Goal: Information Seeking & Learning: Learn about a topic

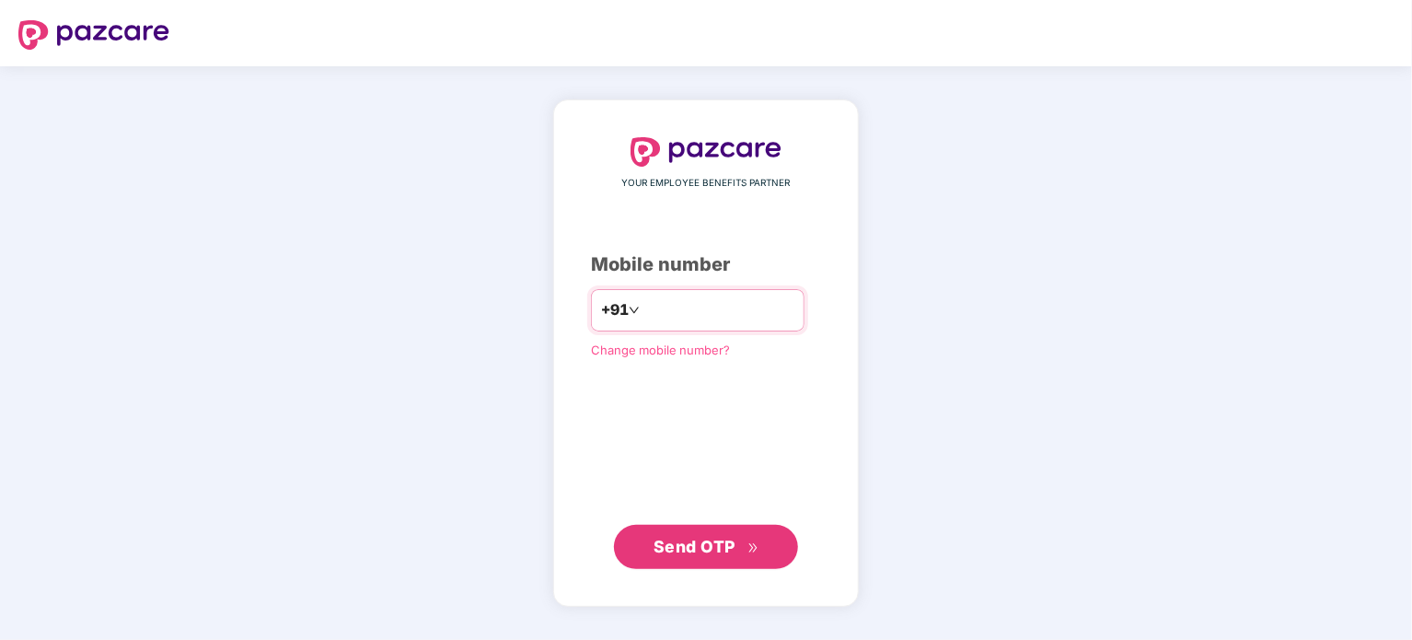
click at [676, 306] on input "number" at bounding box center [718, 309] width 151 height 29
type input "**********"
click at [685, 559] on button "Send OTP" at bounding box center [706, 546] width 184 height 44
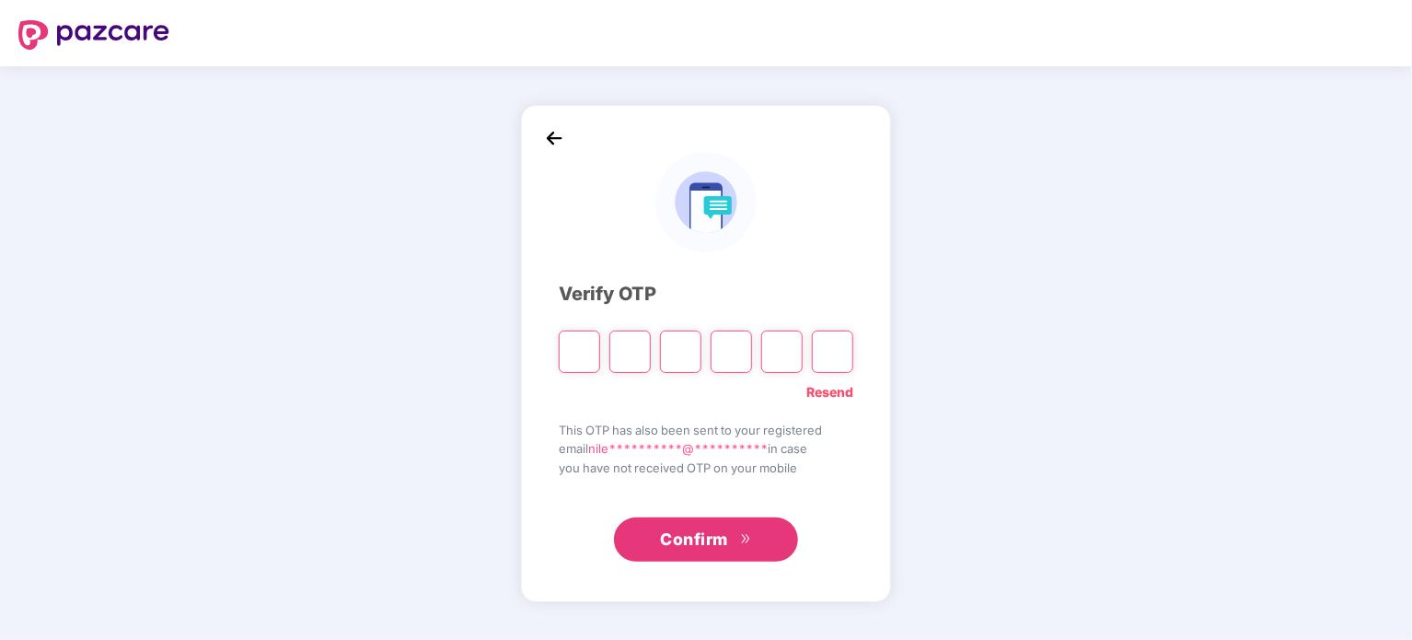
type input "*"
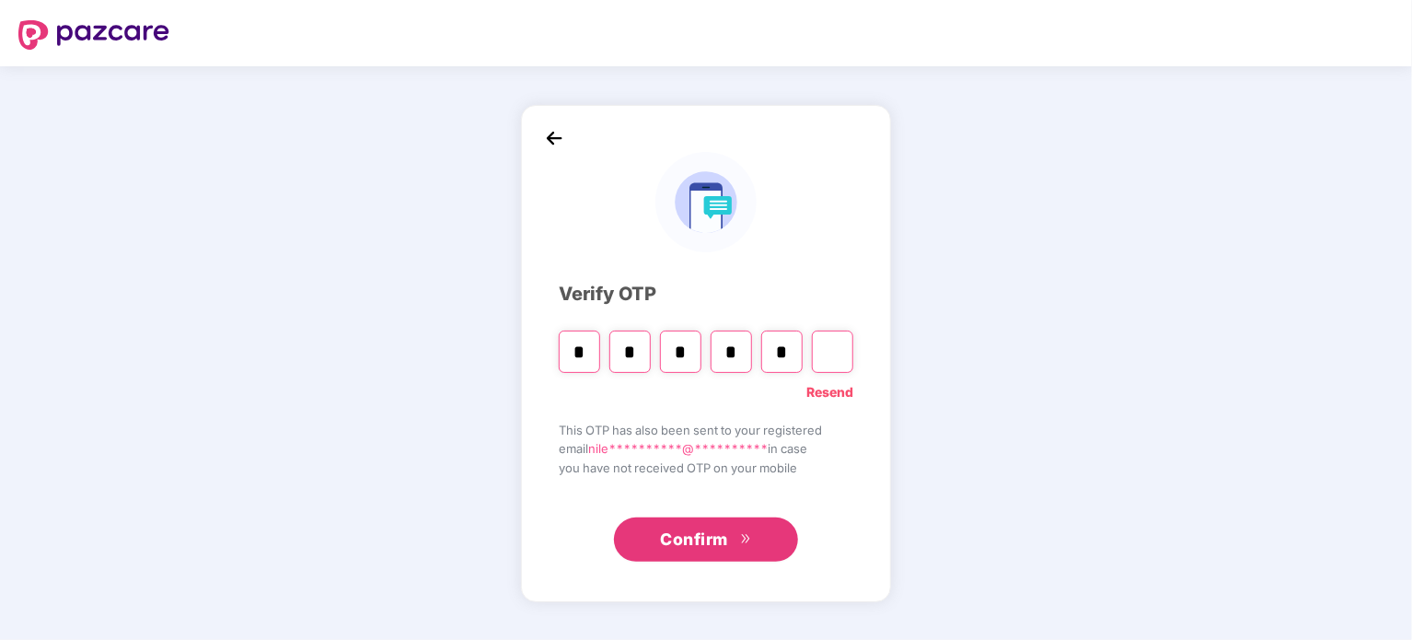
type input "*"
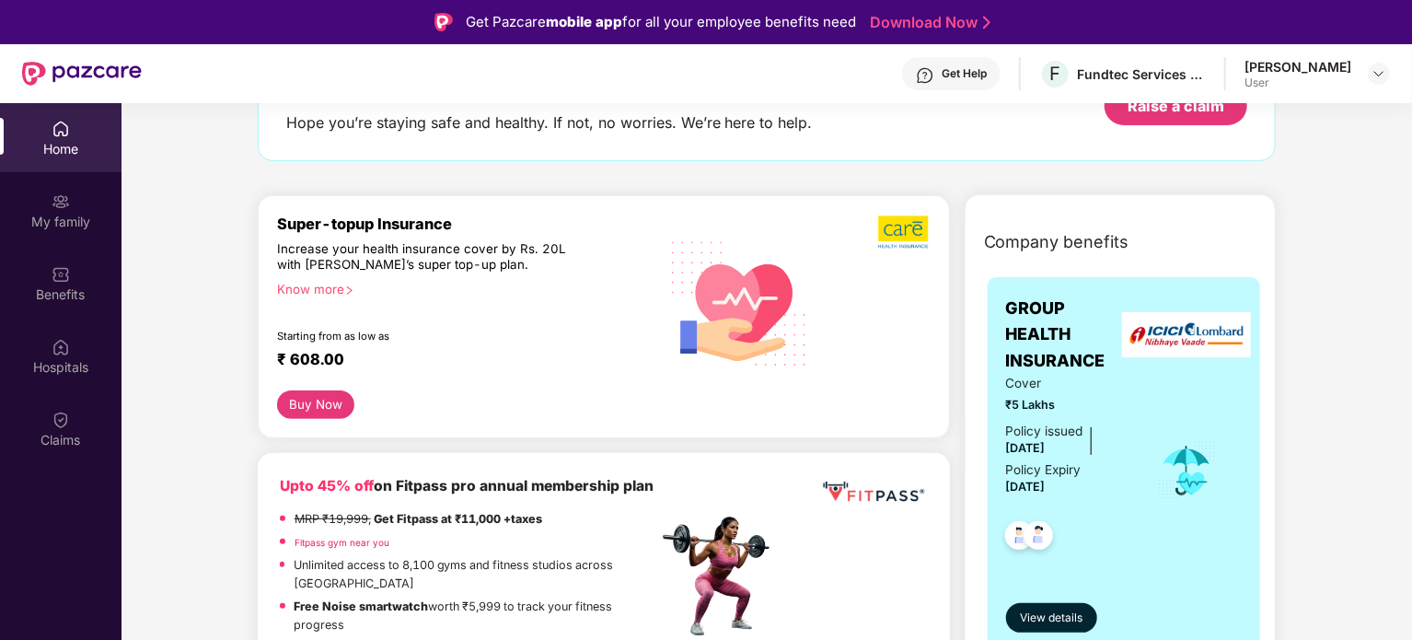
scroll to position [276, 0]
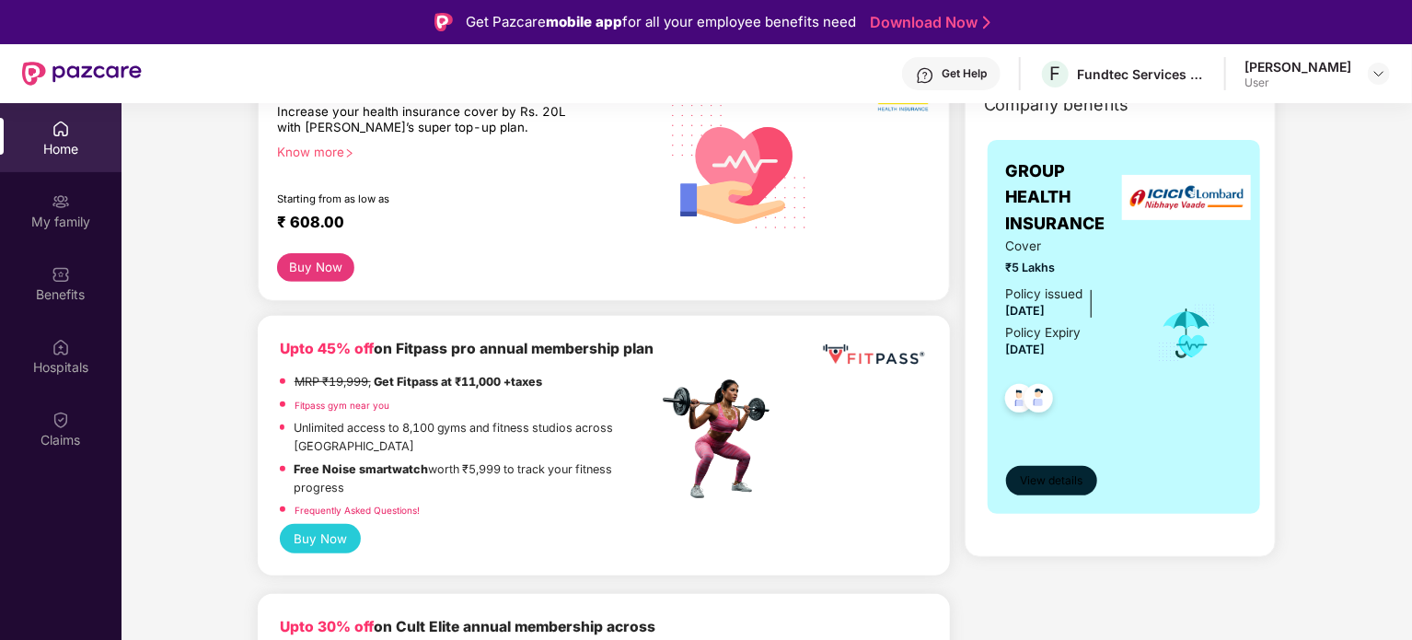
click at [1076, 478] on span "View details" at bounding box center [1051, 480] width 63 height 17
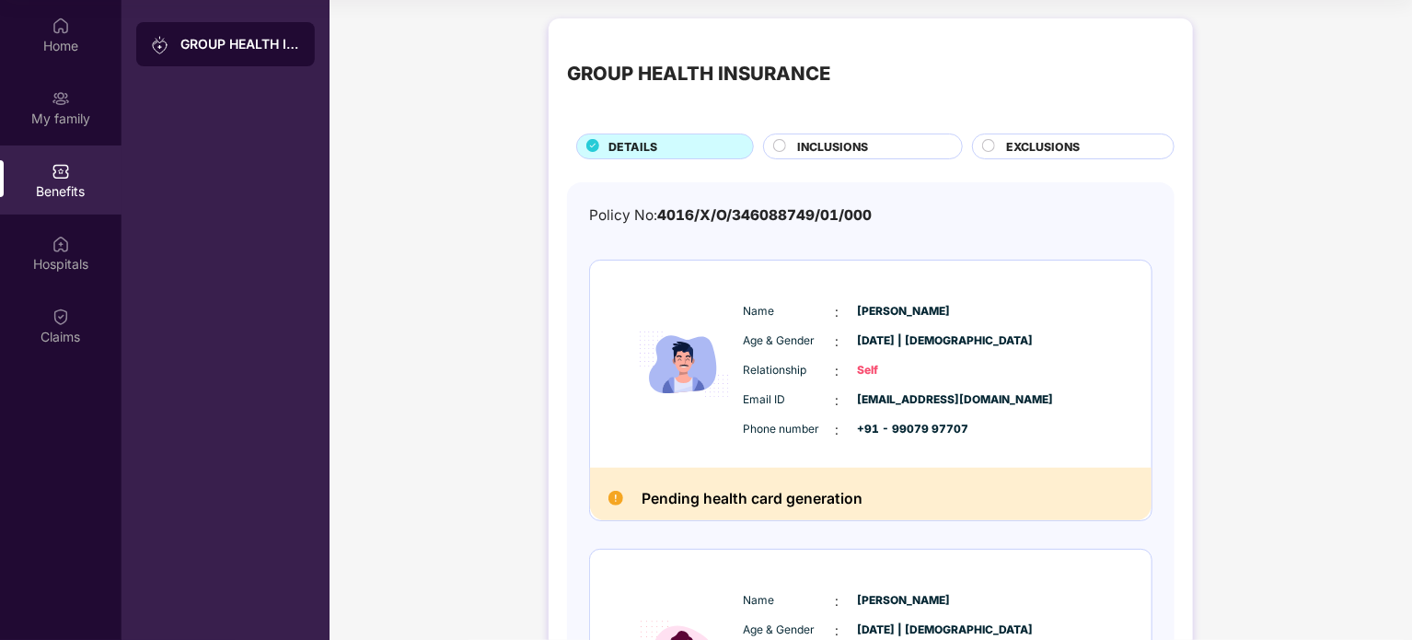
click at [854, 146] on span "INCLUSIONS" at bounding box center [832, 146] width 71 height 17
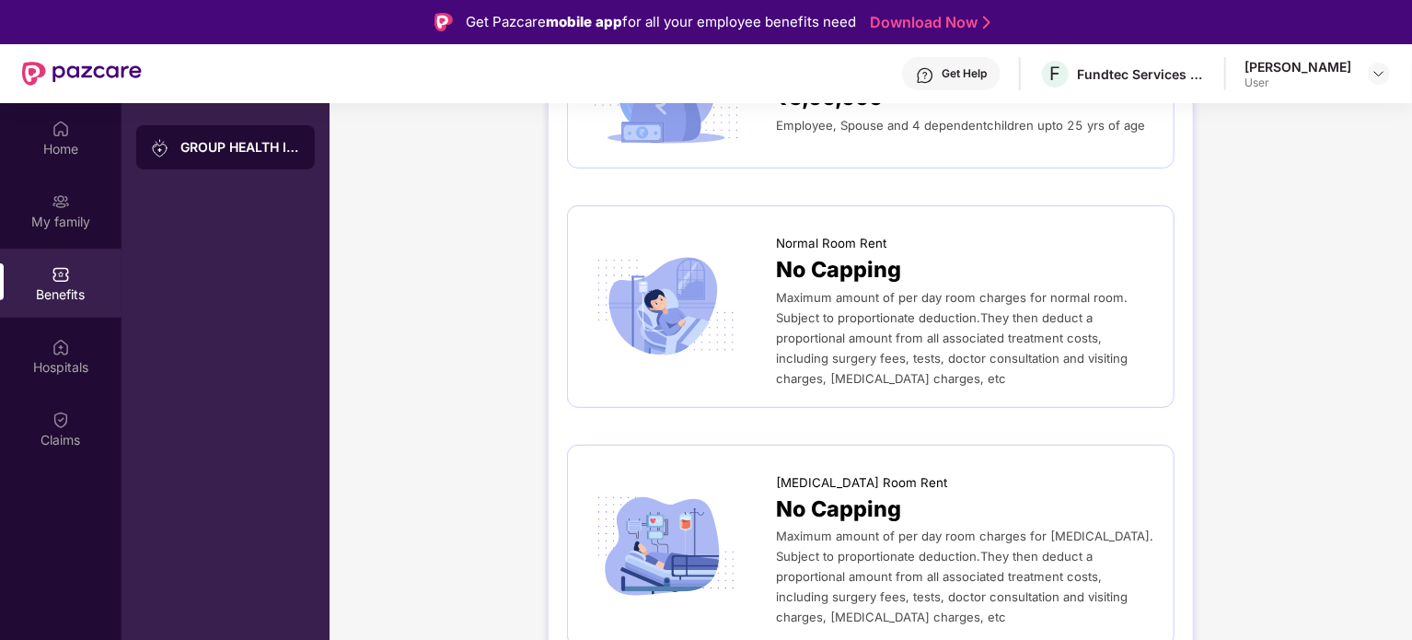
scroll to position [552, 0]
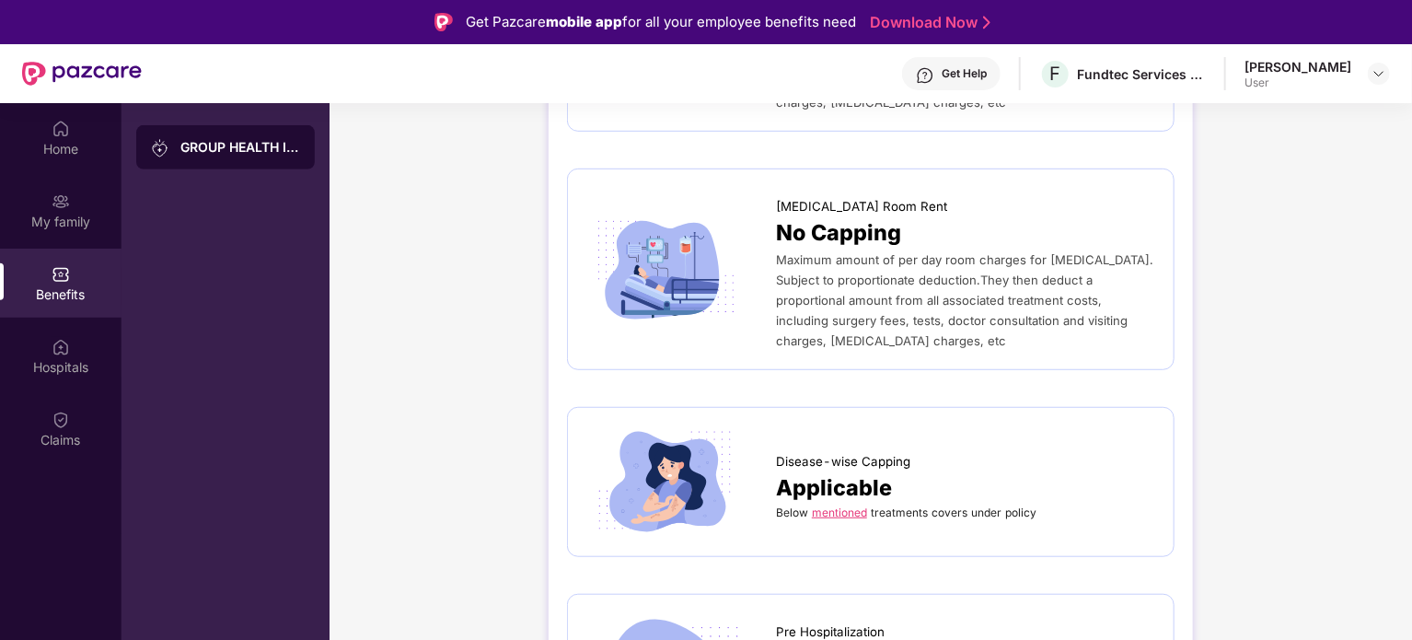
click at [843, 505] on link "mentioned" at bounding box center [839, 512] width 55 height 14
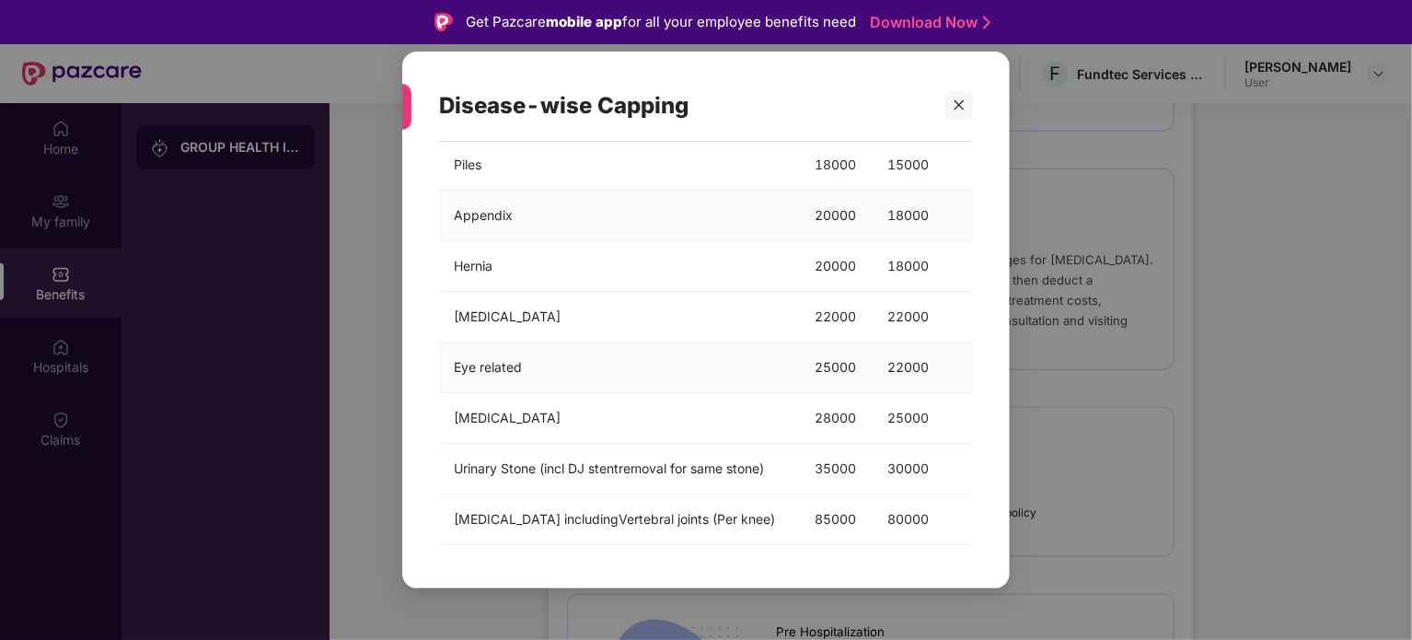
scroll to position [103, 0]
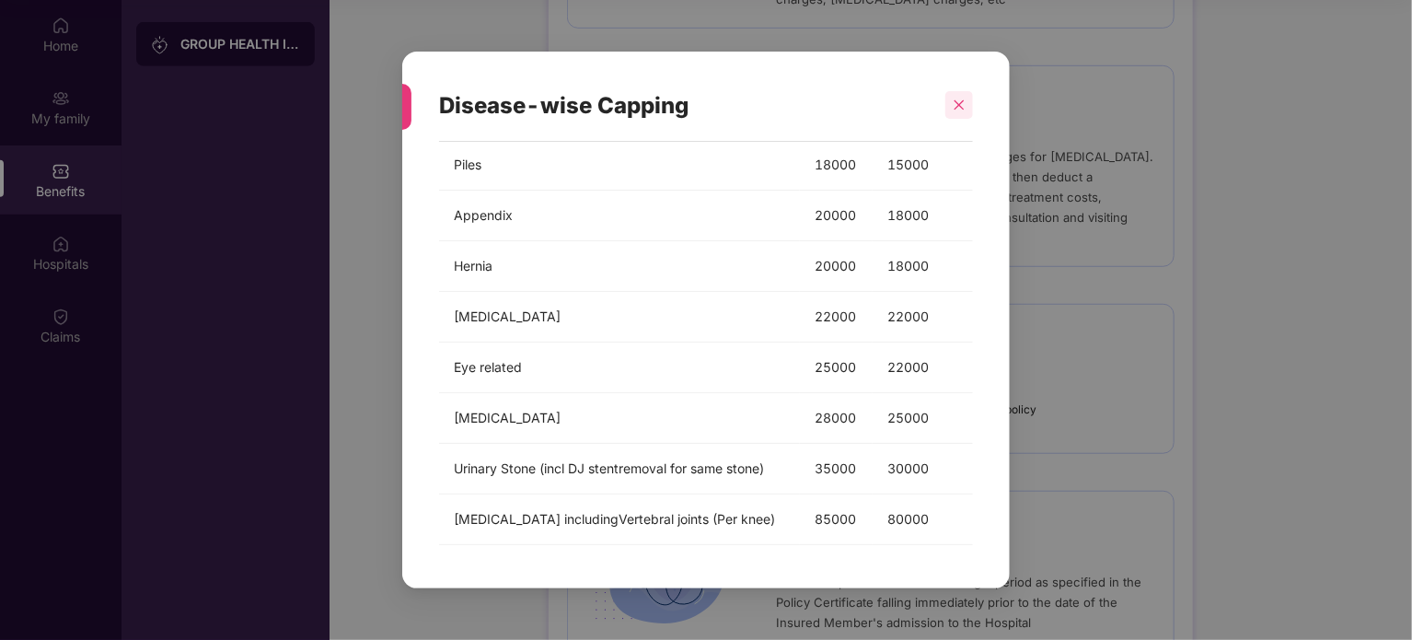
click at [969, 98] on div at bounding box center [959, 105] width 28 height 28
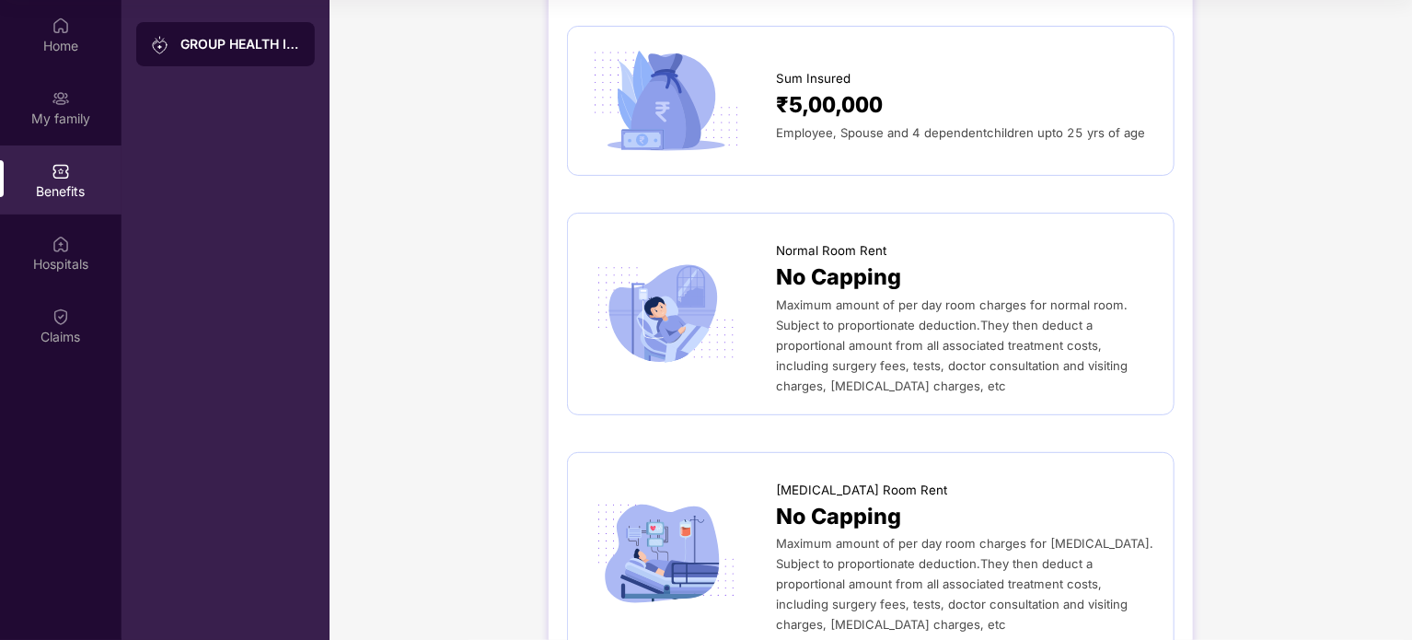
scroll to position [0, 0]
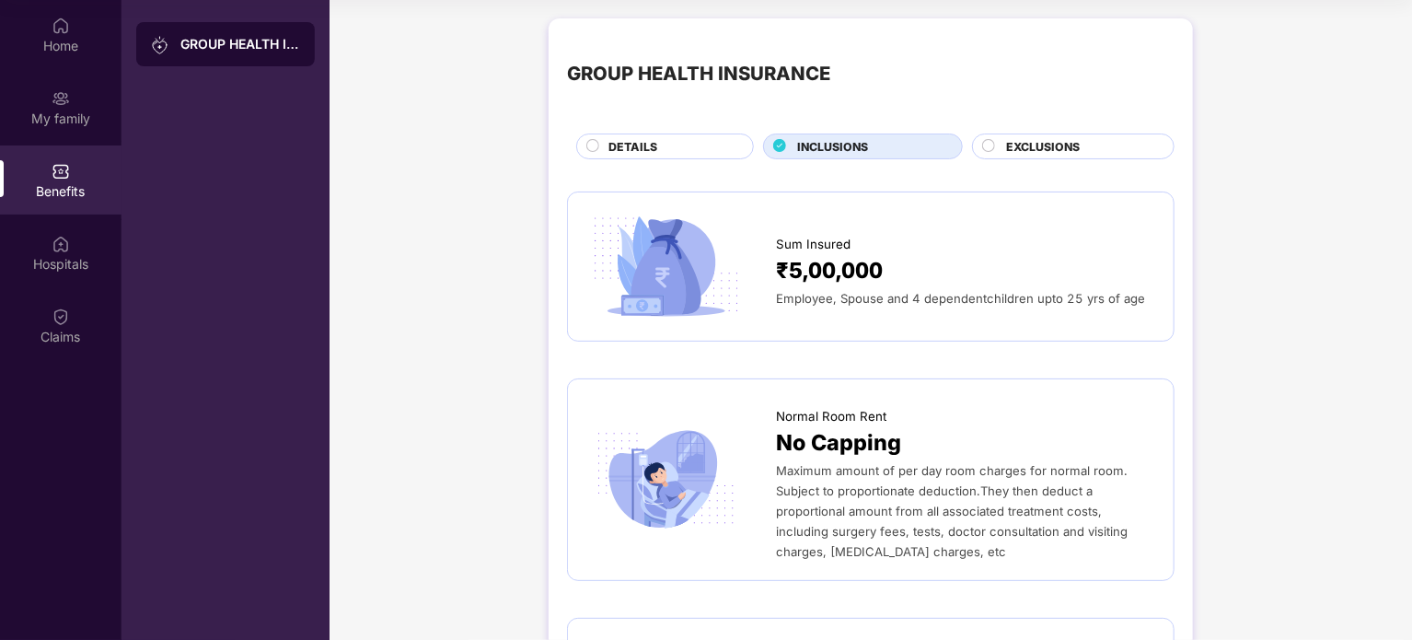
click at [1046, 133] on div "EXCLUSIONS" at bounding box center [1073, 146] width 202 height 26
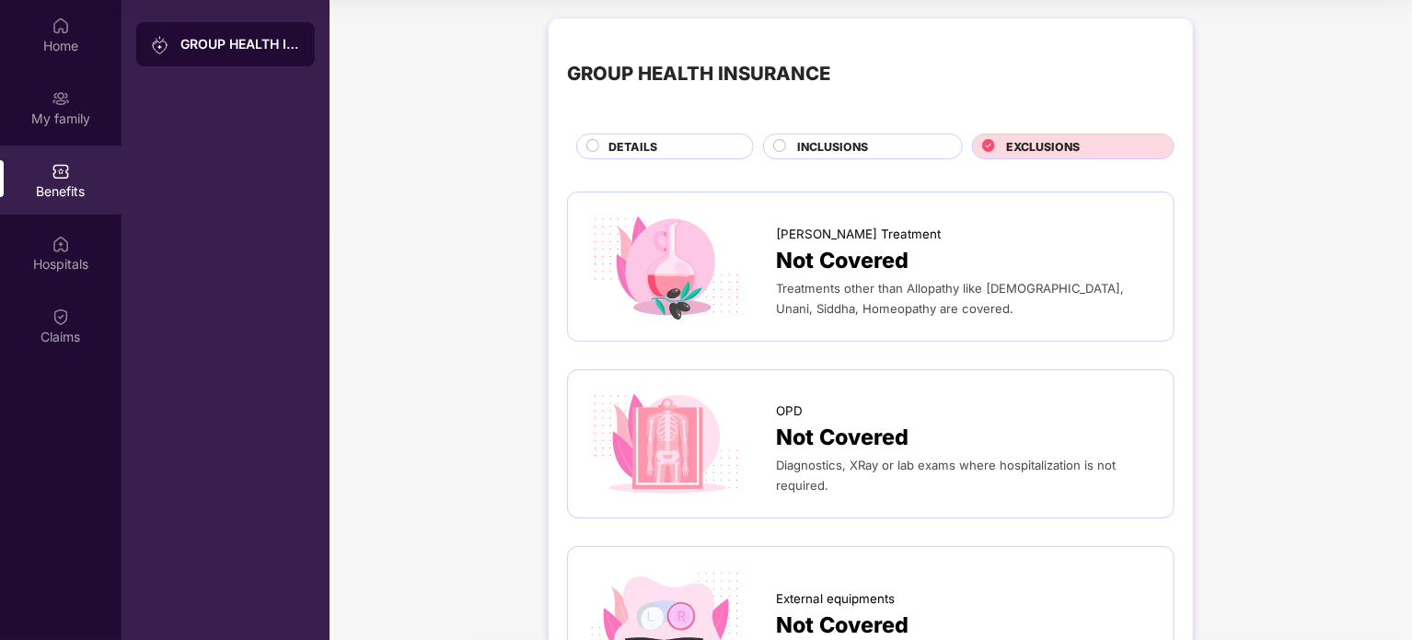
click at [1045, 140] on span "EXCLUSIONS" at bounding box center [1043, 146] width 74 height 17
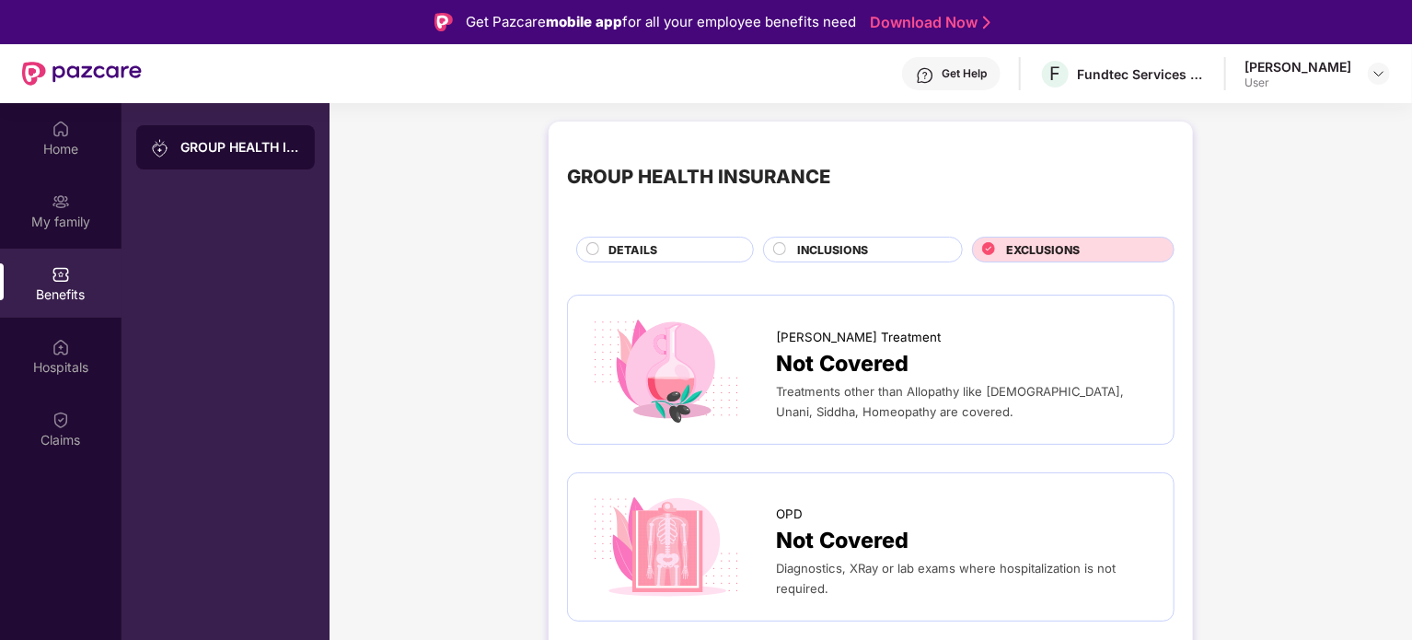
click at [662, 251] on div "DETAILS" at bounding box center [671, 251] width 144 height 20
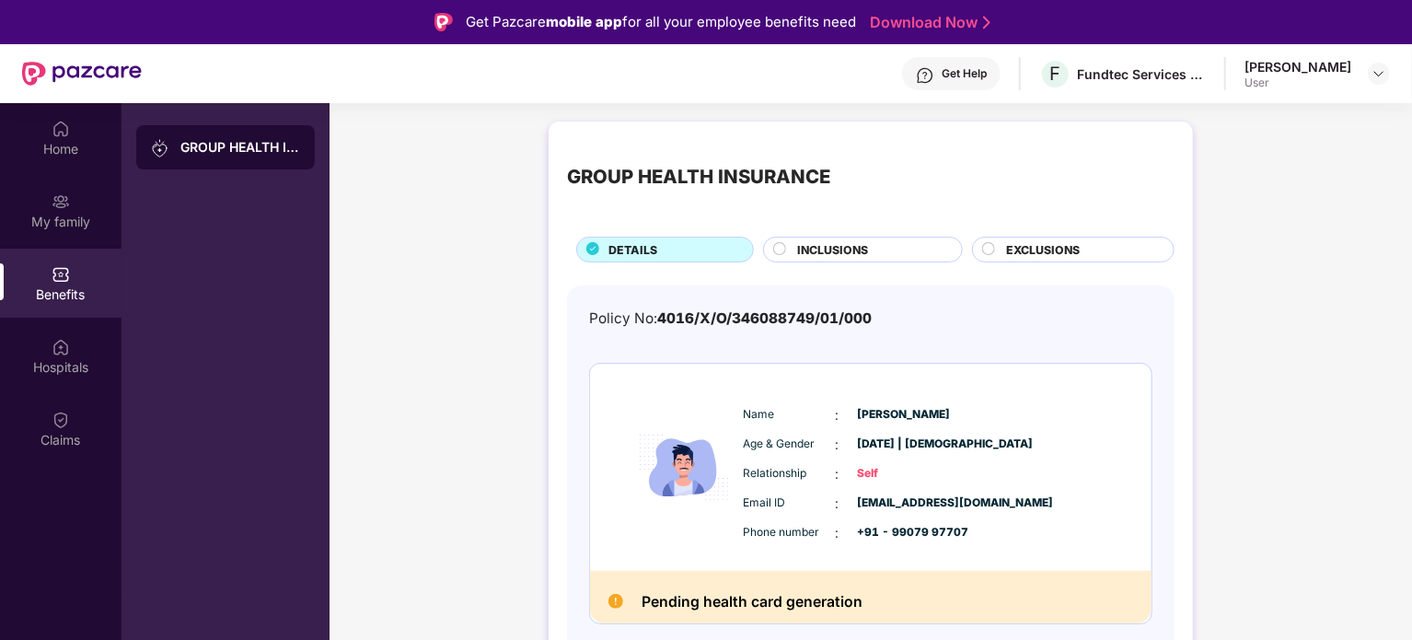
click at [870, 237] on div "INCLUSIONS" at bounding box center [863, 249] width 200 height 26
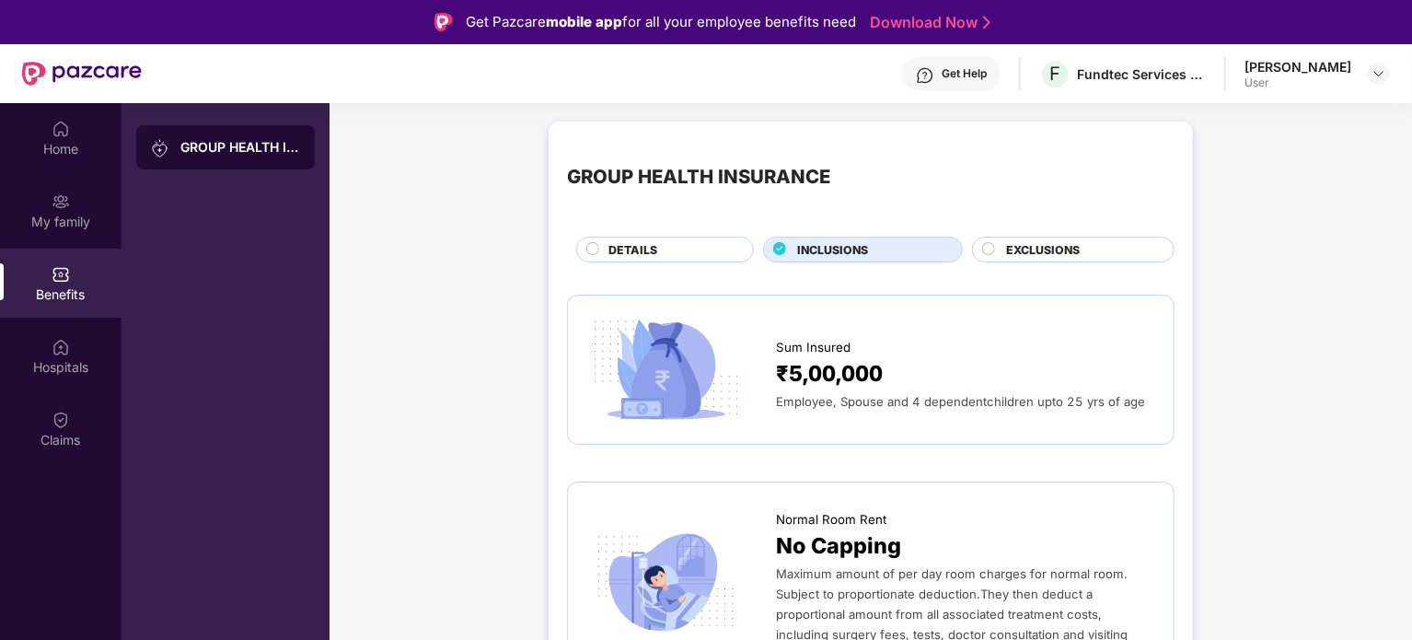
click at [1064, 250] on span "EXCLUSIONS" at bounding box center [1043, 249] width 74 height 17
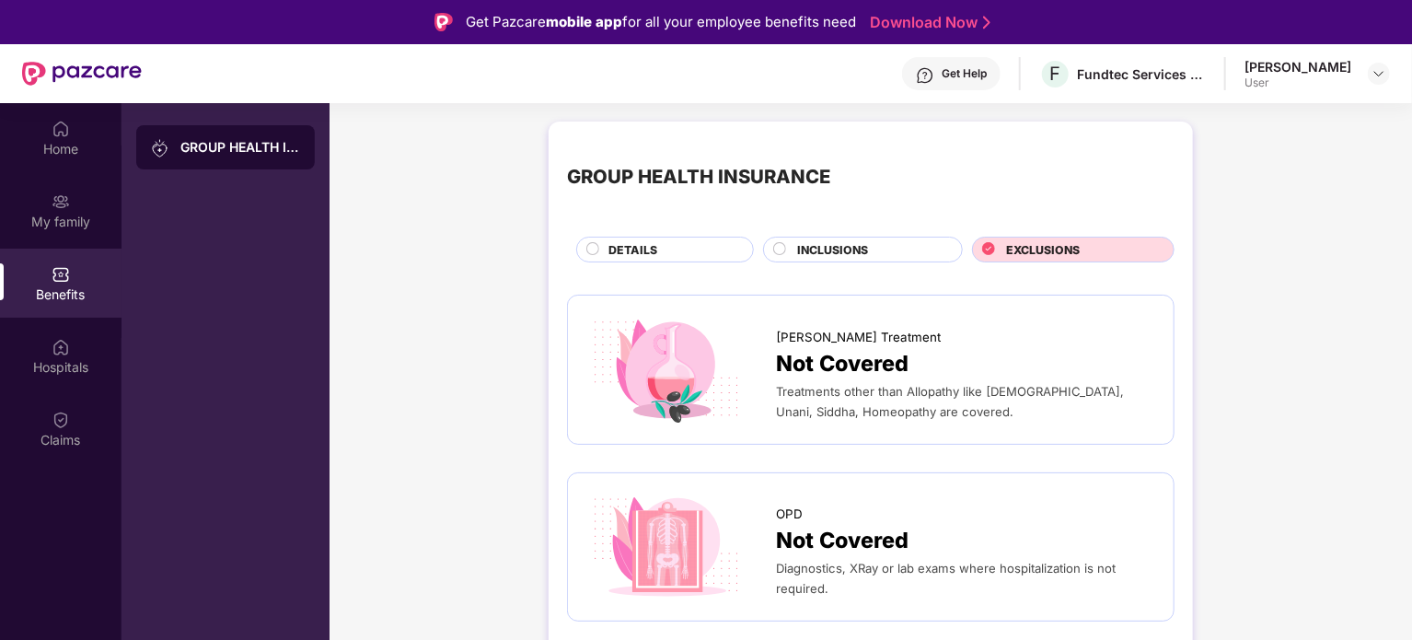
click at [640, 242] on span "DETAILS" at bounding box center [632, 249] width 49 height 17
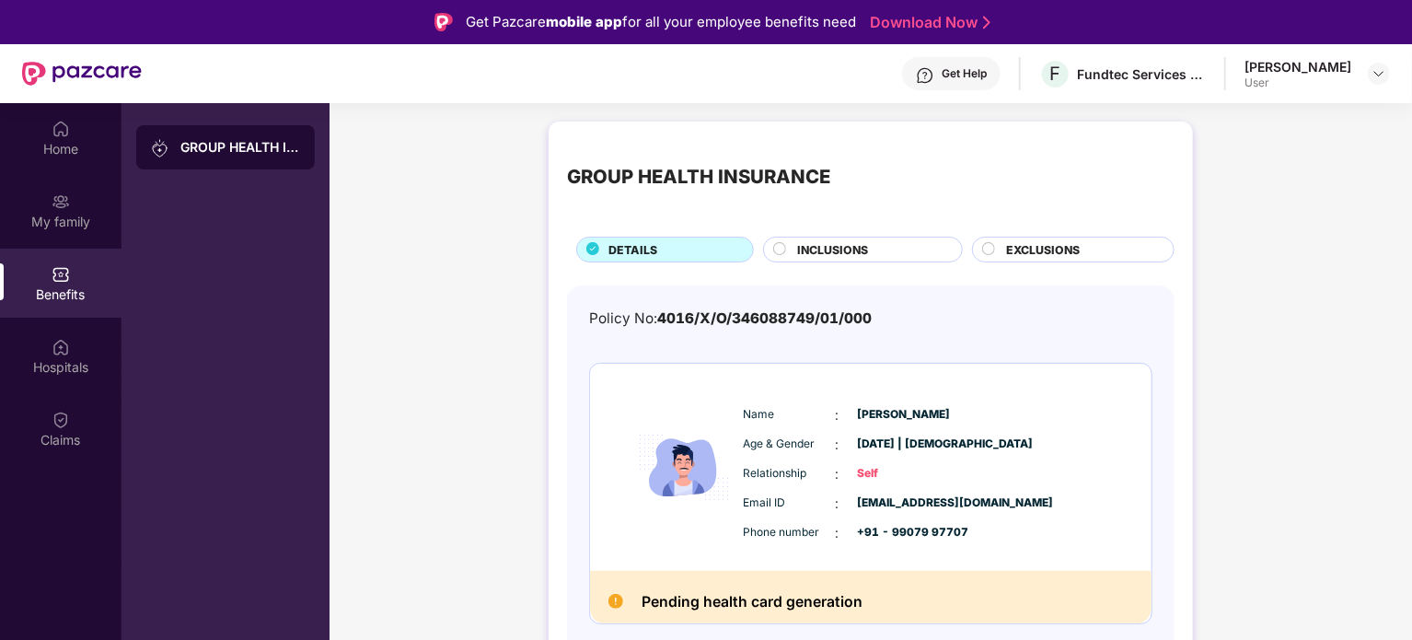
click at [865, 247] on span "INCLUSIONS" at bounding box center [832, 249] width 71 height 17
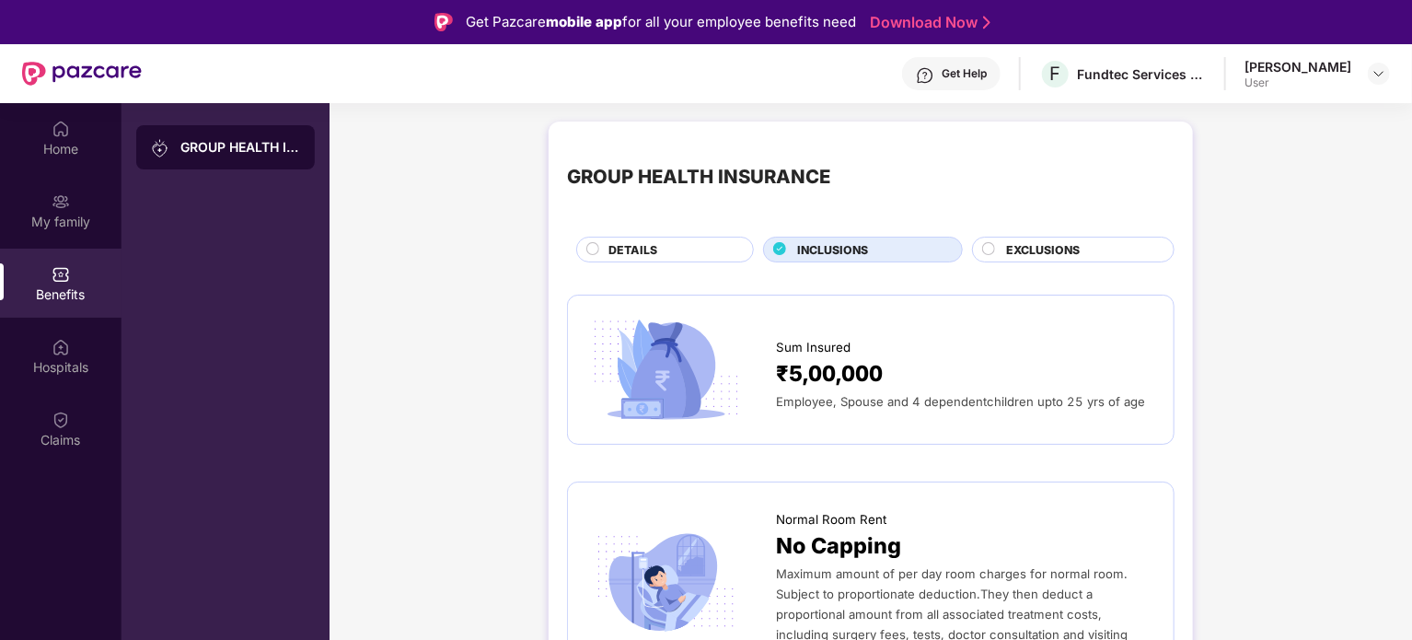
click at [1077, 238] on div "EXCLUSIONS" at bounding box center [1073, 249] width 202 height 26
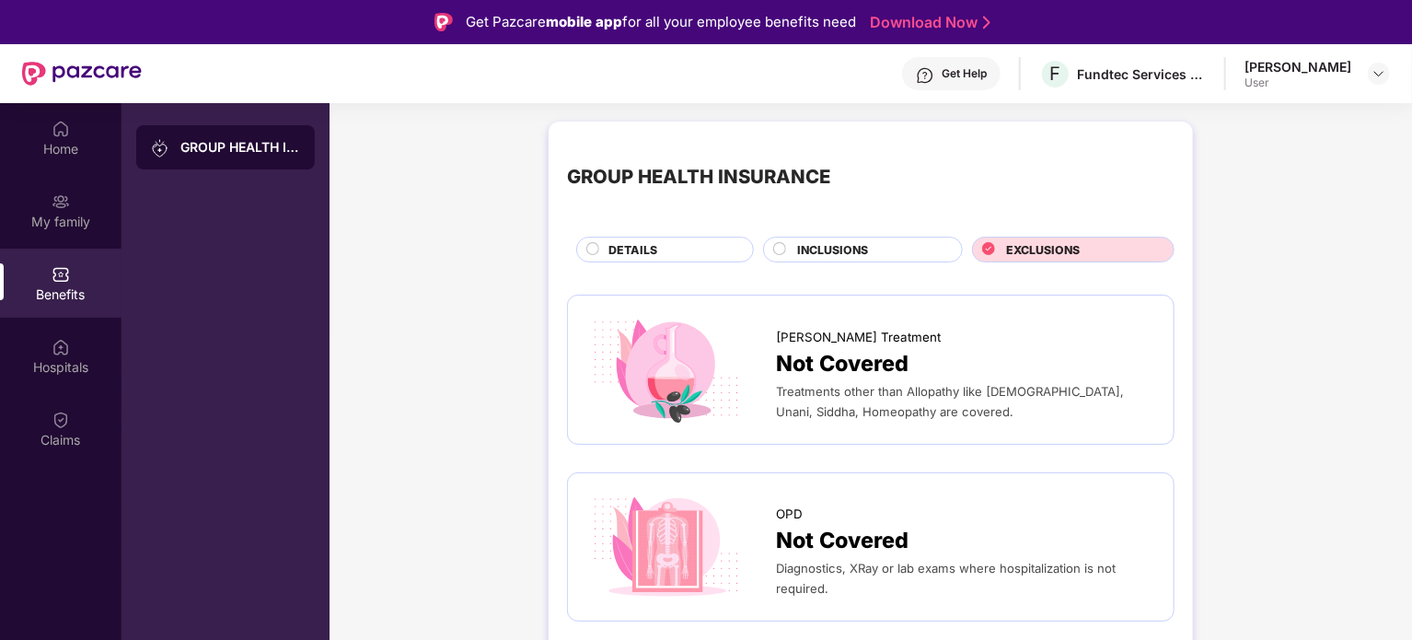
click at [847, 252] on span "INCLUSIONS" at bounding box center [832, 249] width 71 height 17
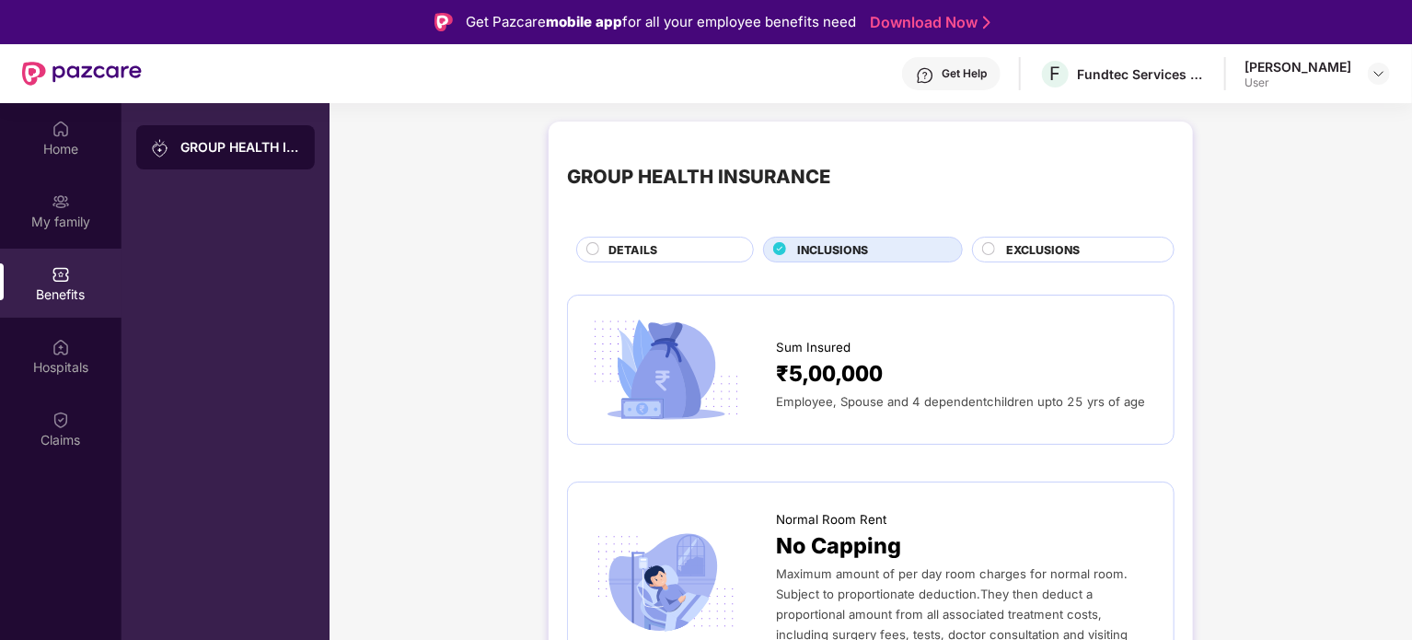
click at [675, 246] on div "DETAILS" at bounding box center [671, 251] width 144 height 20
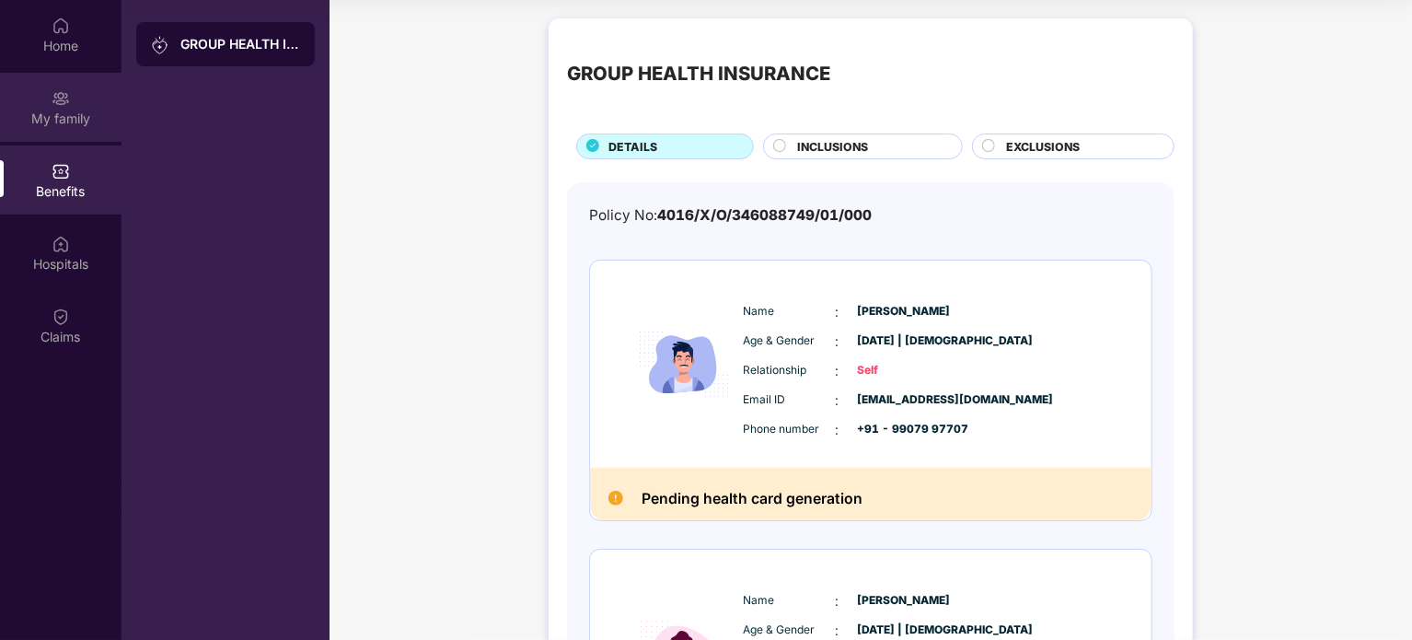
click at [59, 102] on img at bounding box center [61, 98] width 18 height 18
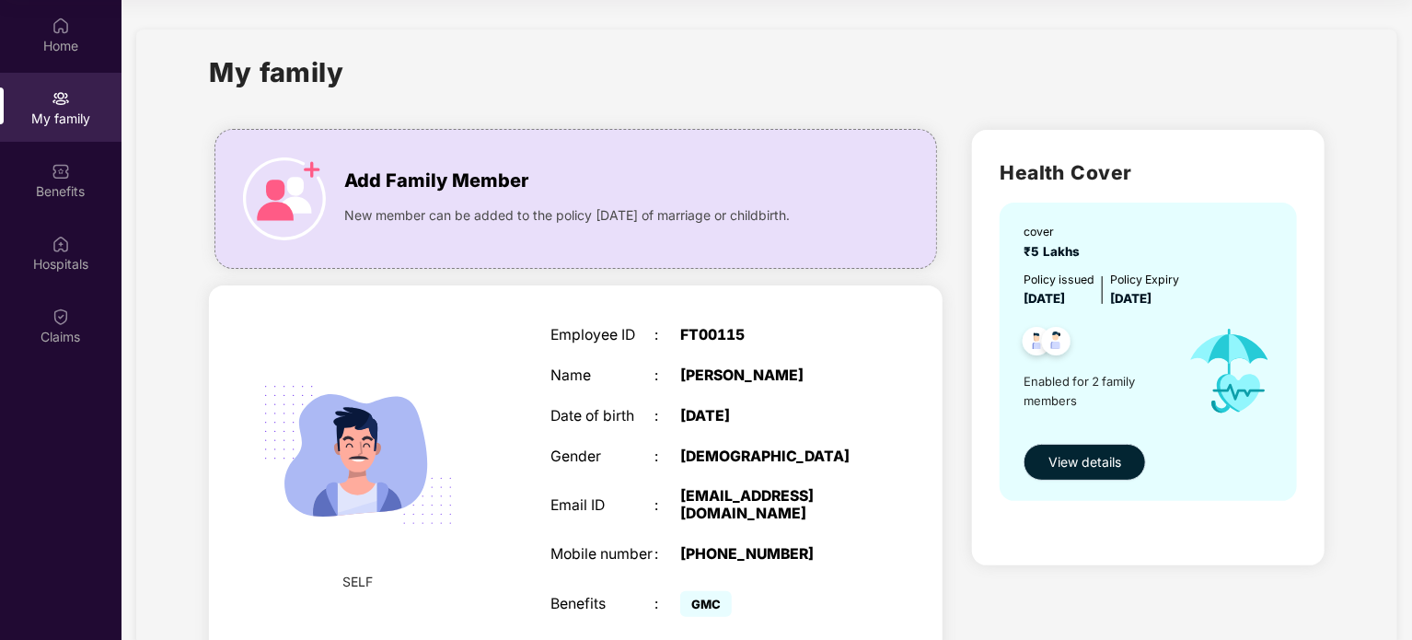
click at [1086, 464] on span "View details" at bounding box center [1084, 462] width 73 height 20
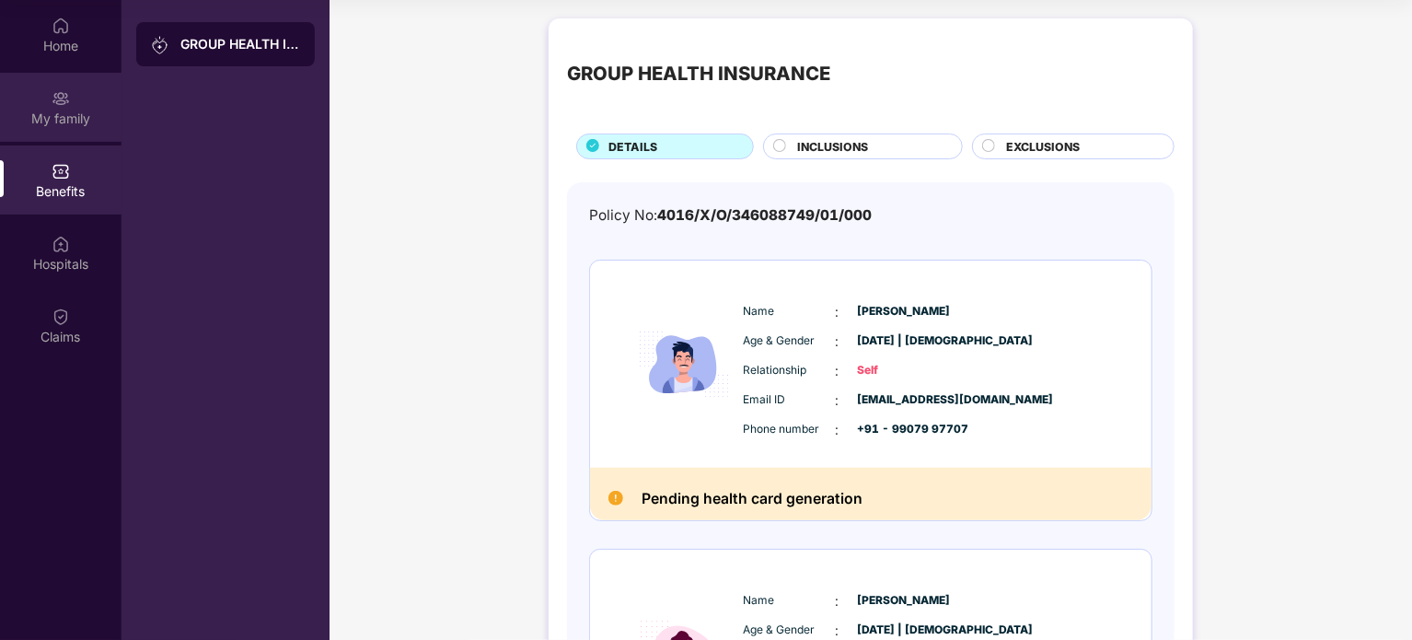
click at [63, 106] on img at bounding box center [61, 98] width 18 height 18
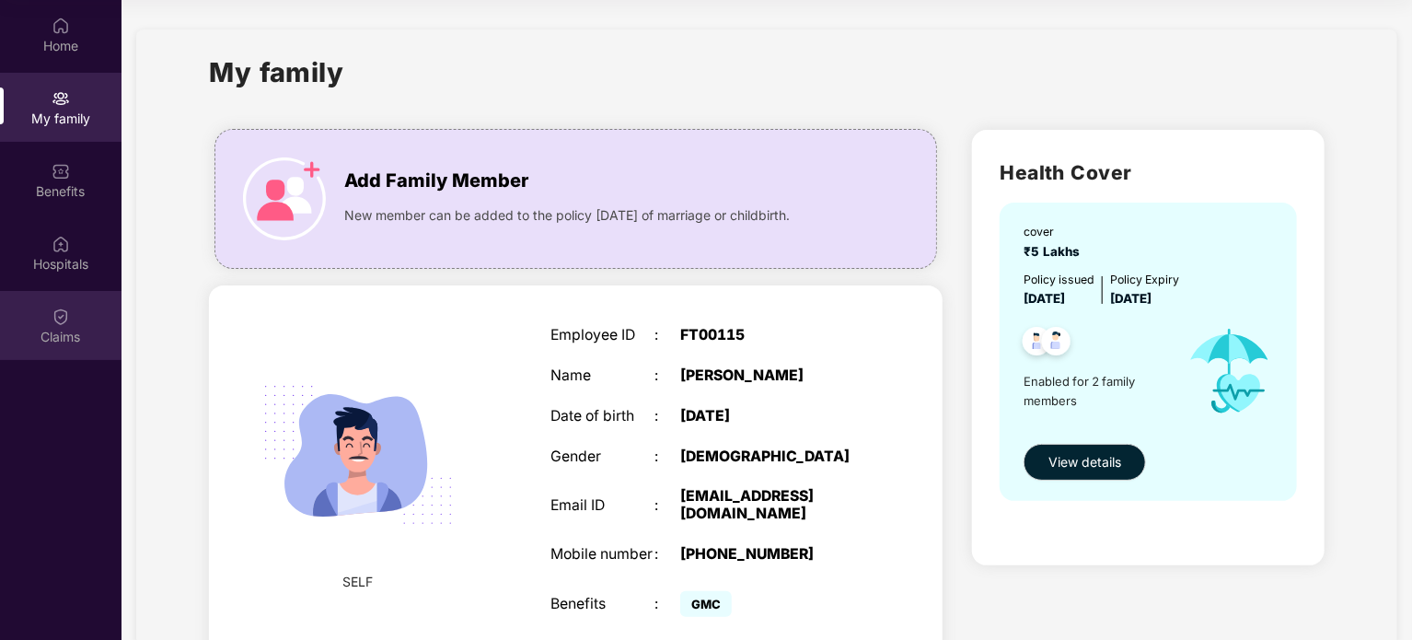
click at [63, 320] on img at bounding box center [61, 316] width 18 height 18
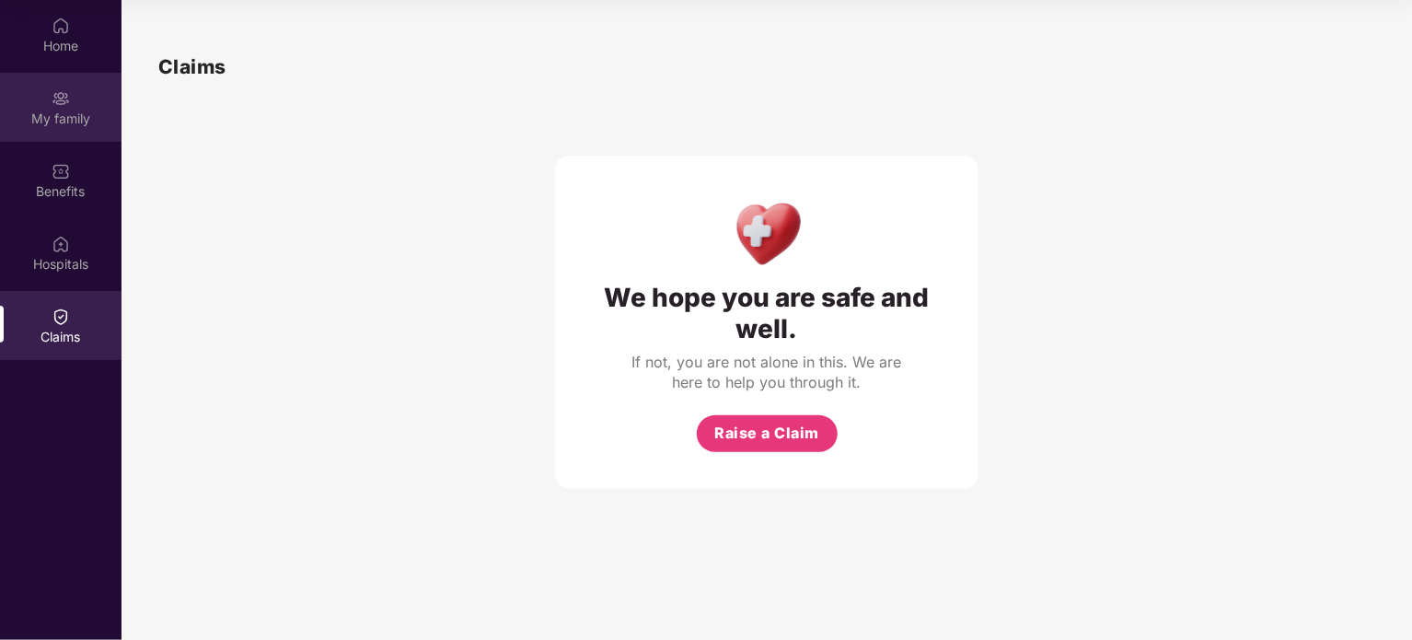
click at [55, 104] on img at bounding box center [61, 98] width 18 height 18
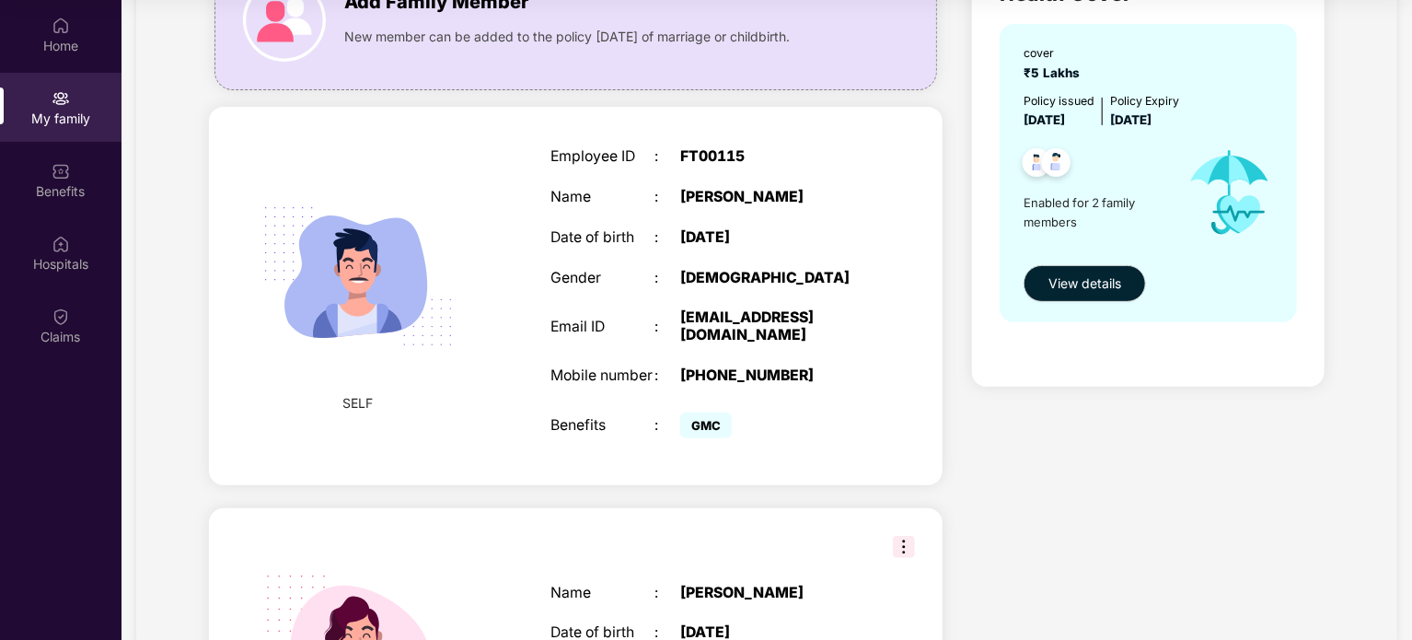
scroll to position [62, 0]
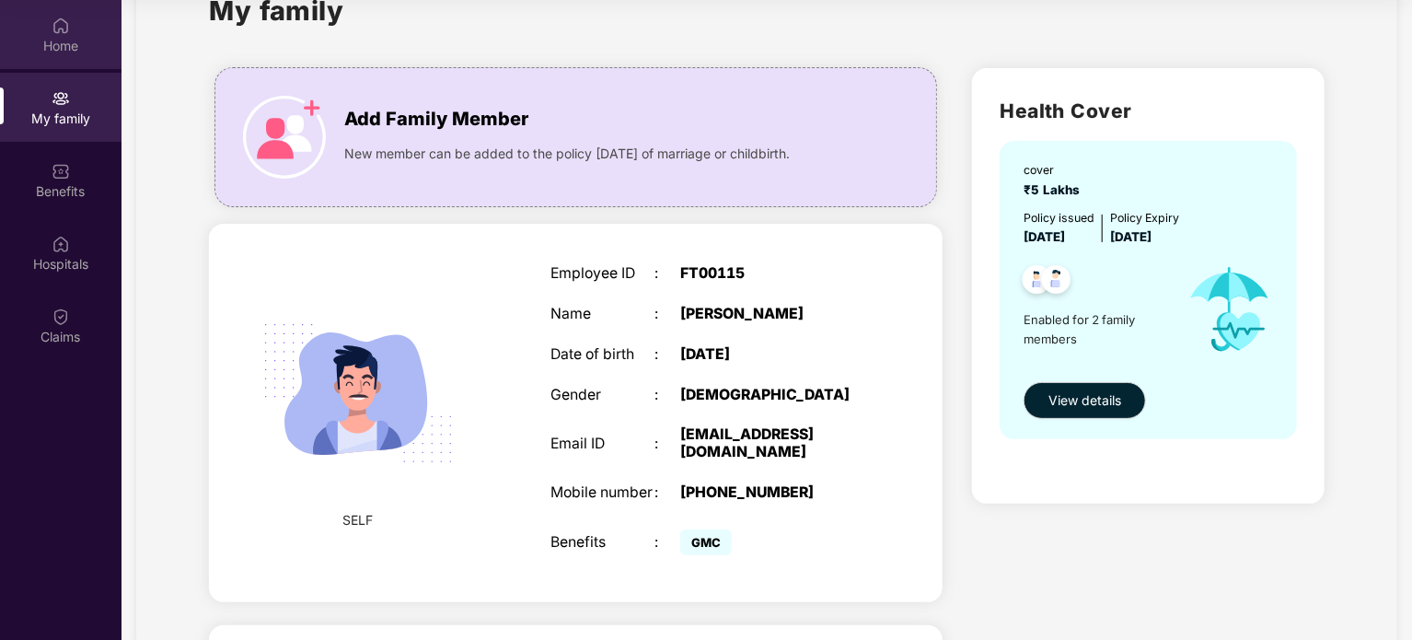
click at [55, 42] on div "Home" at bounding box center [60, 46] width 121 height 18
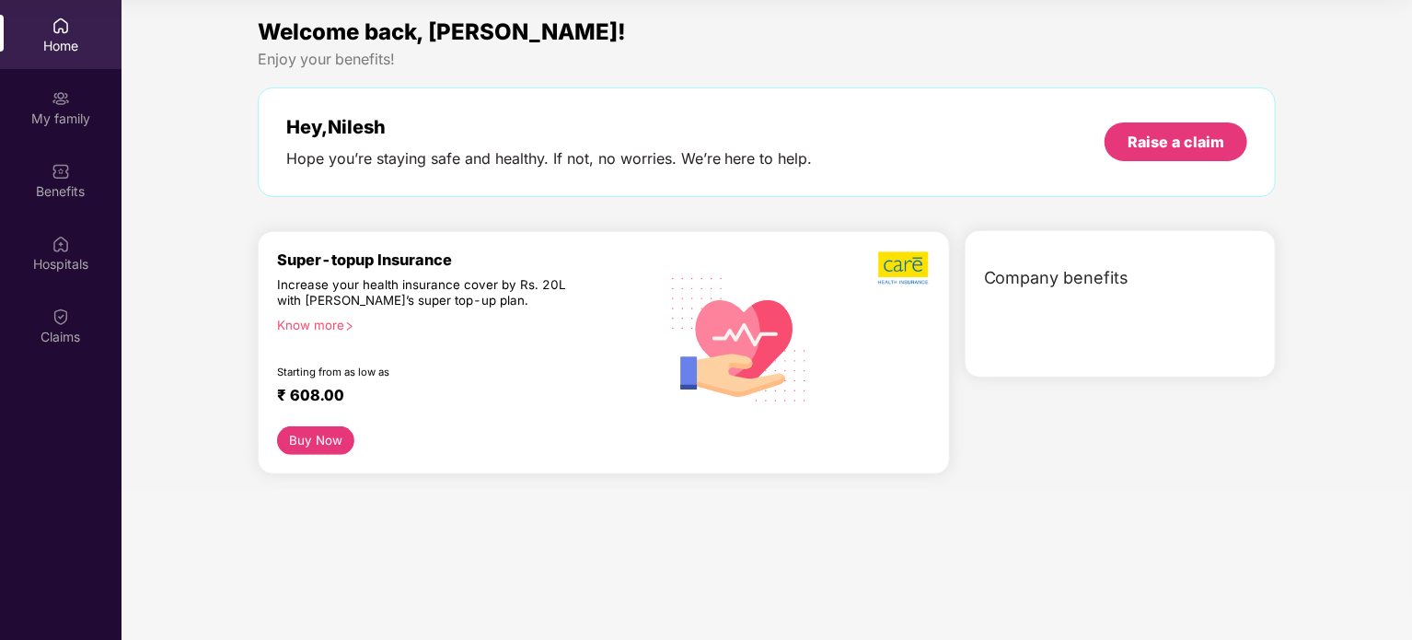
scroll to position [0, 0]
